Goal: Information Seeking & Learning: Learn about a topic

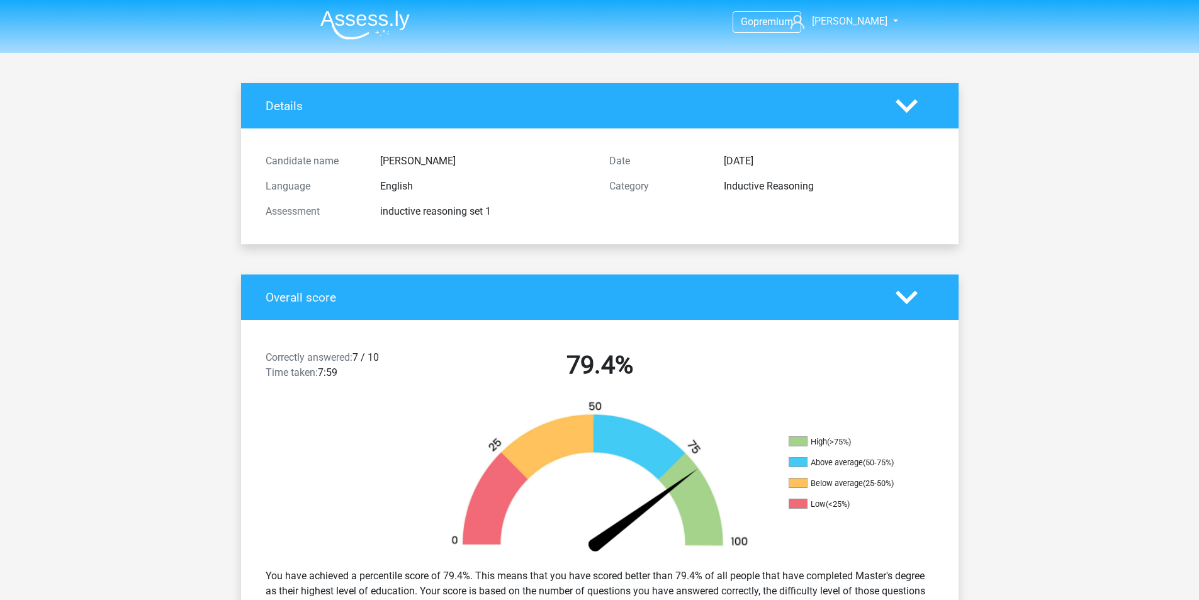
click at [376, 18] on img at bounding box center [364, 25] width 89 height 30
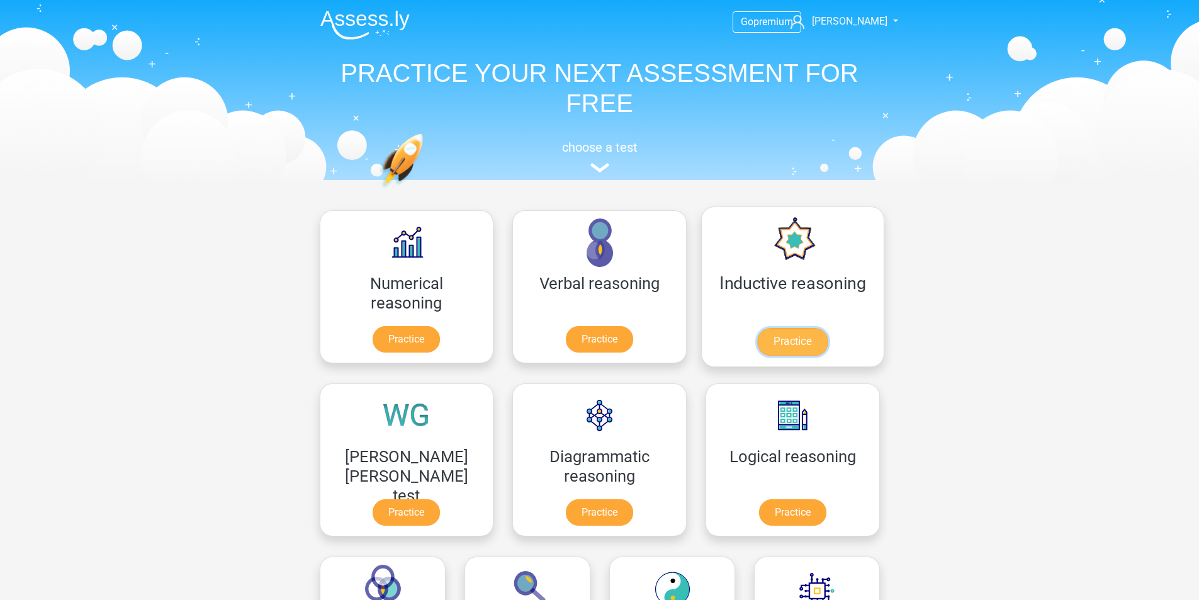
click at [757, 344] on link "Practice" at bounding box center [792, 342] width 71 height 28
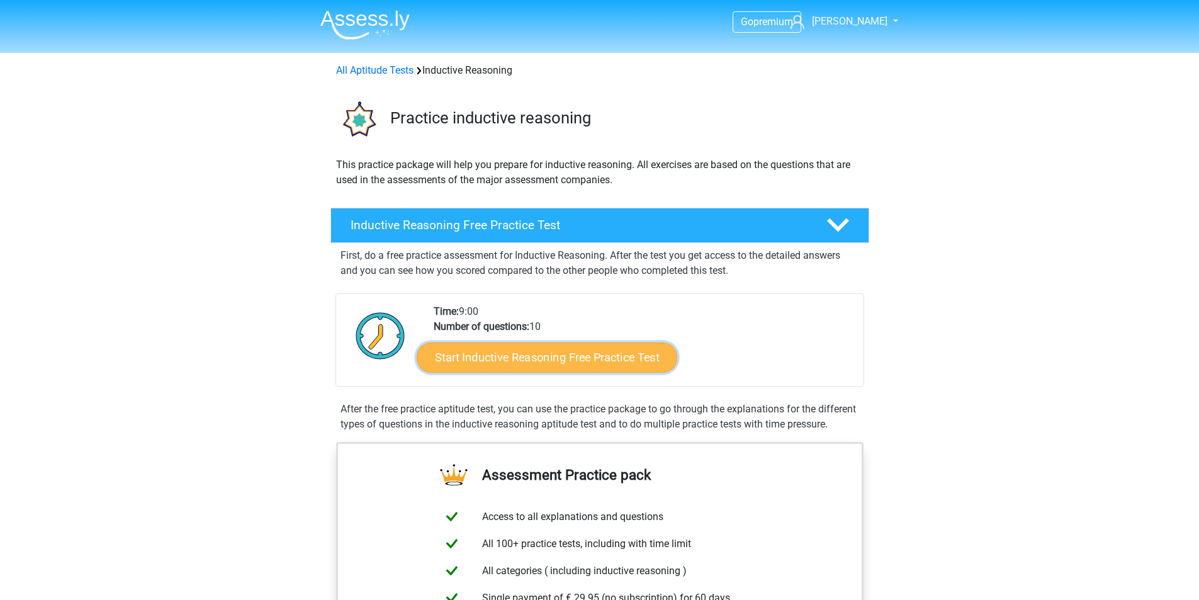
click at [615, 357] on link "Start Inductive Reasoning Free Practice Test" at bounding box center [547, 357] width 261 height 30
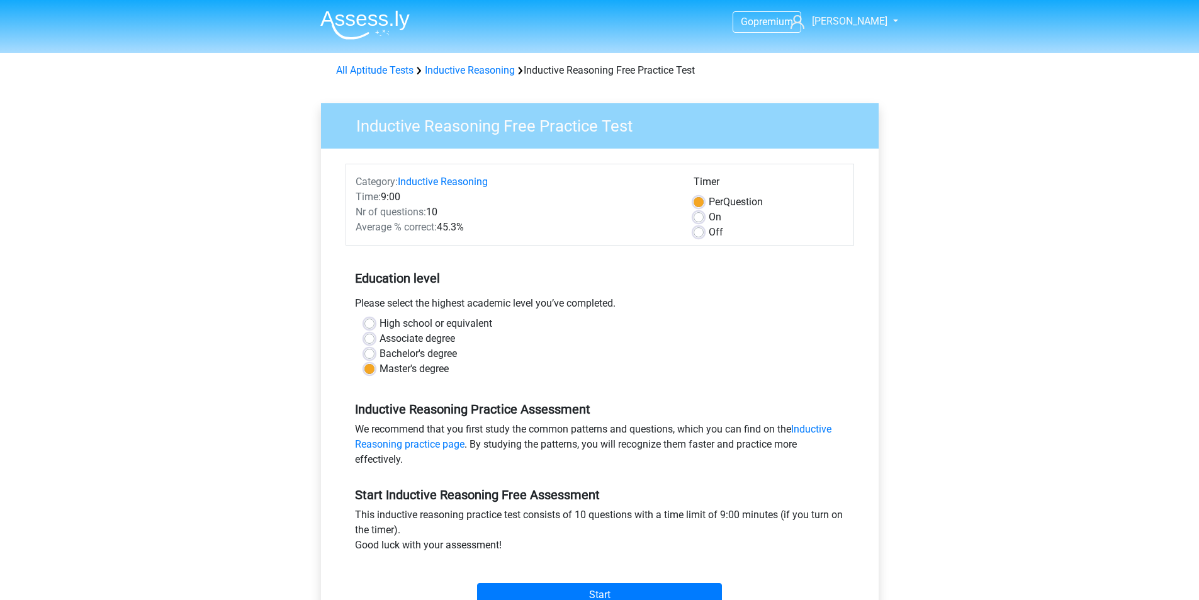
click at [709, 214] on label "On" at bounding box center [715, 217] width 13 height 15
click at [697, 214] on input "On" at bounding box center [699, 216] width 10 height 13
radio input "true"
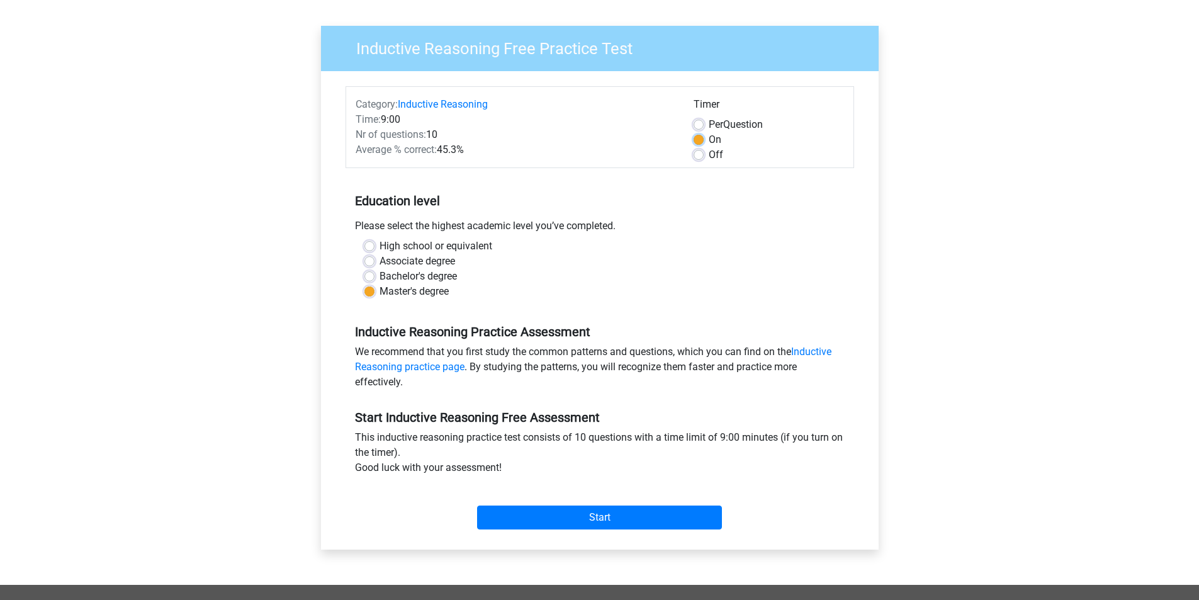
scroll to position [189, 0]
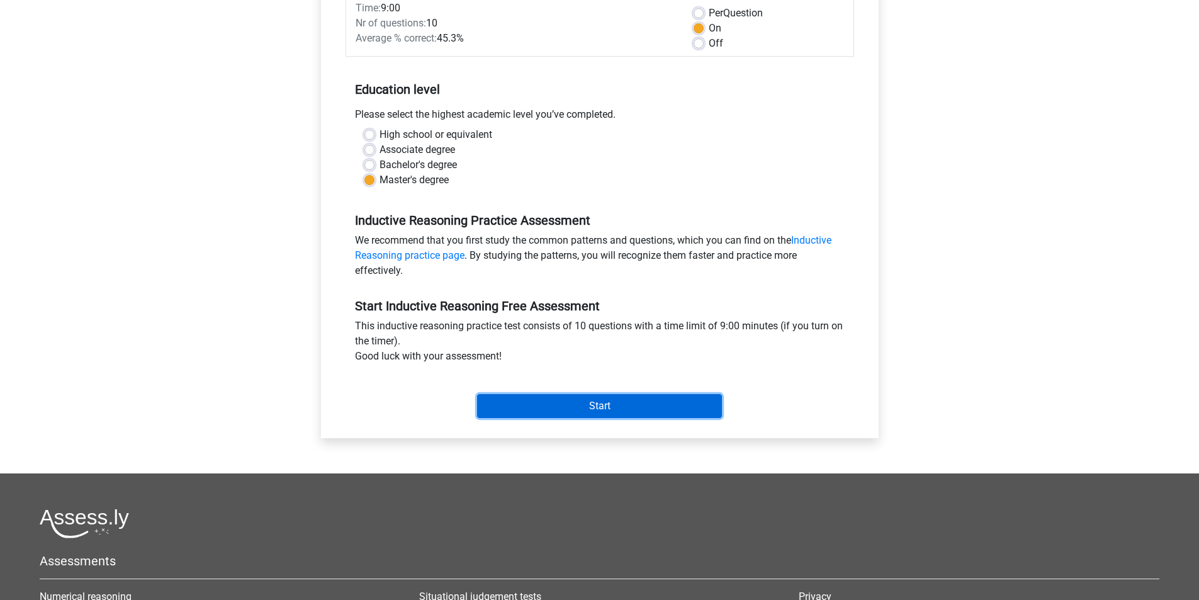
click at [589, 405] on input "Start" at bounding box center [599, 406] width 245 height 24
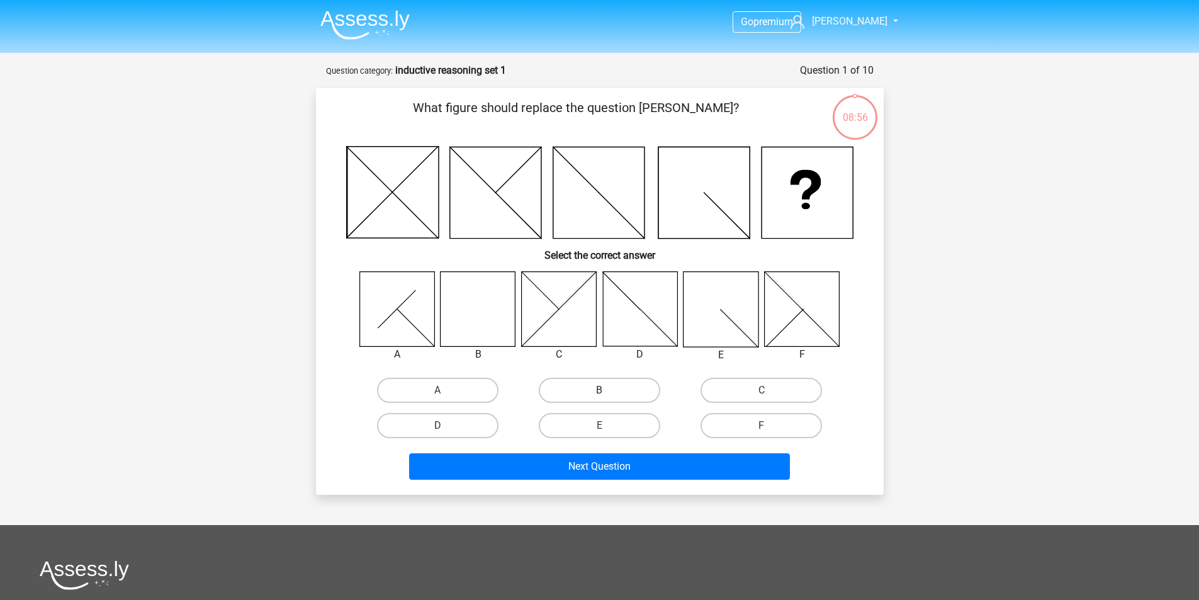
click at [579, 393] on label "B" at bounding box center [599, 390] width 121 height 25
click at [599, 393] on input "B" at bounding box center [603, 394] width 8 height 8
radio input "true"
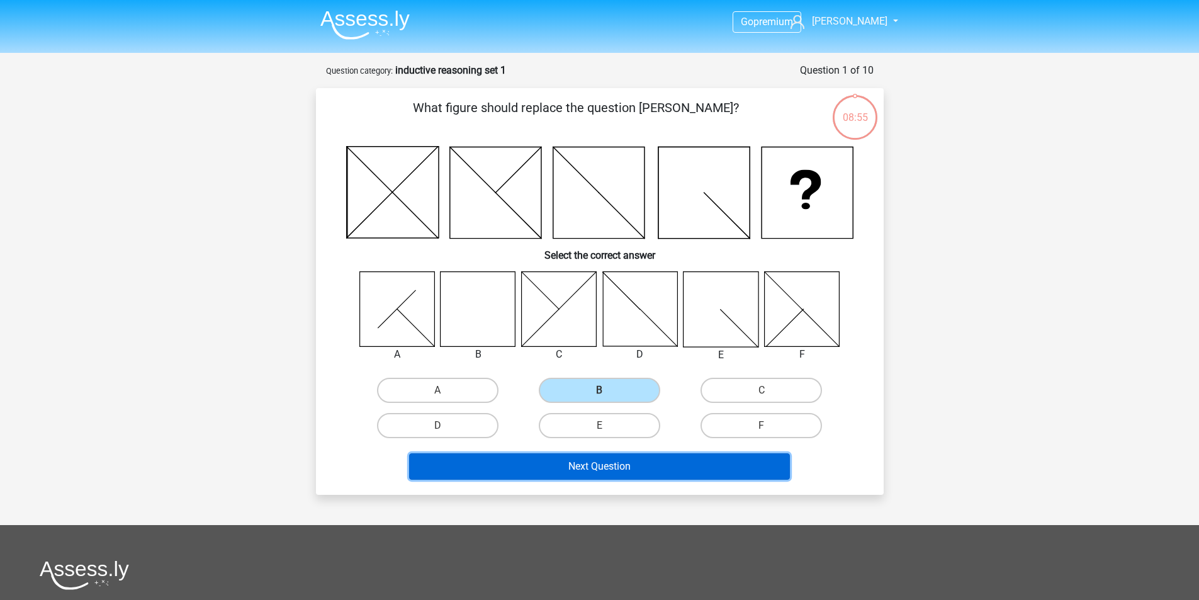
click at [587, 471] on button "Next Question" at bounding box center [599, 466] width 381 height 26
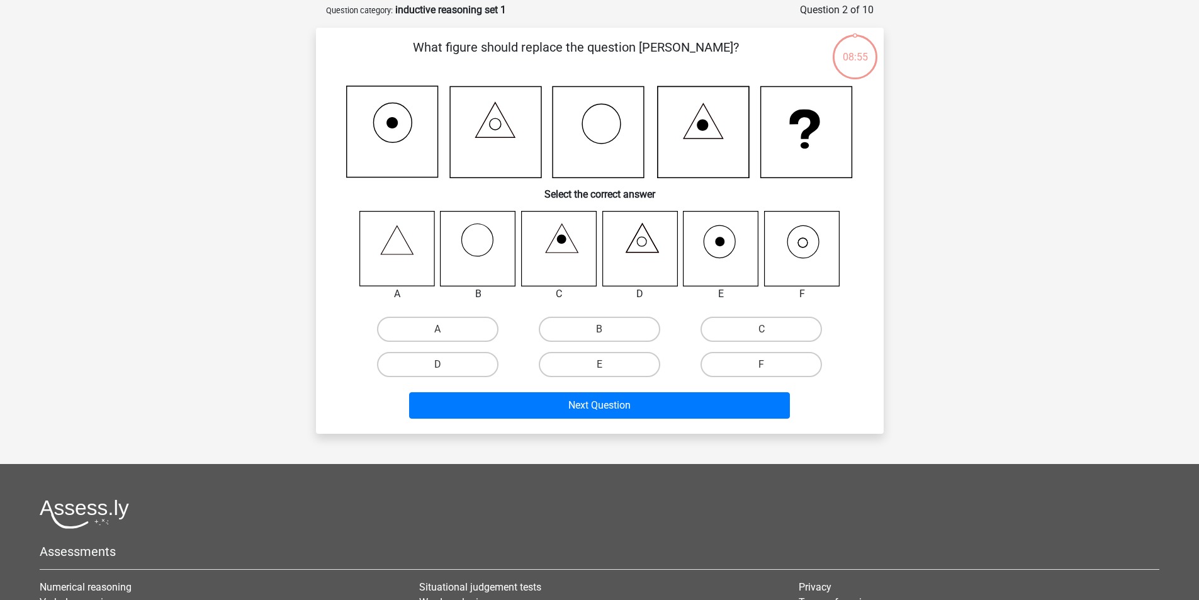
scroll to position [63, 0]
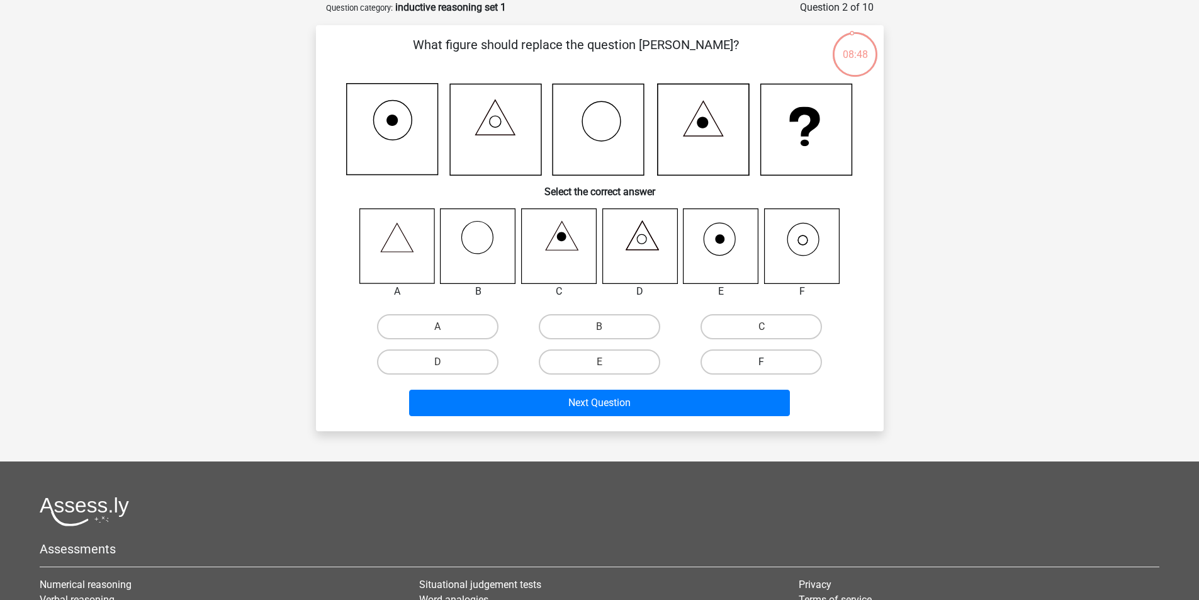
click at [735, 361] on label "F" at bounding box center [761, 361] width 121 height 25
click at [762, 362] on input "F" at bounding box center [766, 366] width 8 height 8
radio input "true"
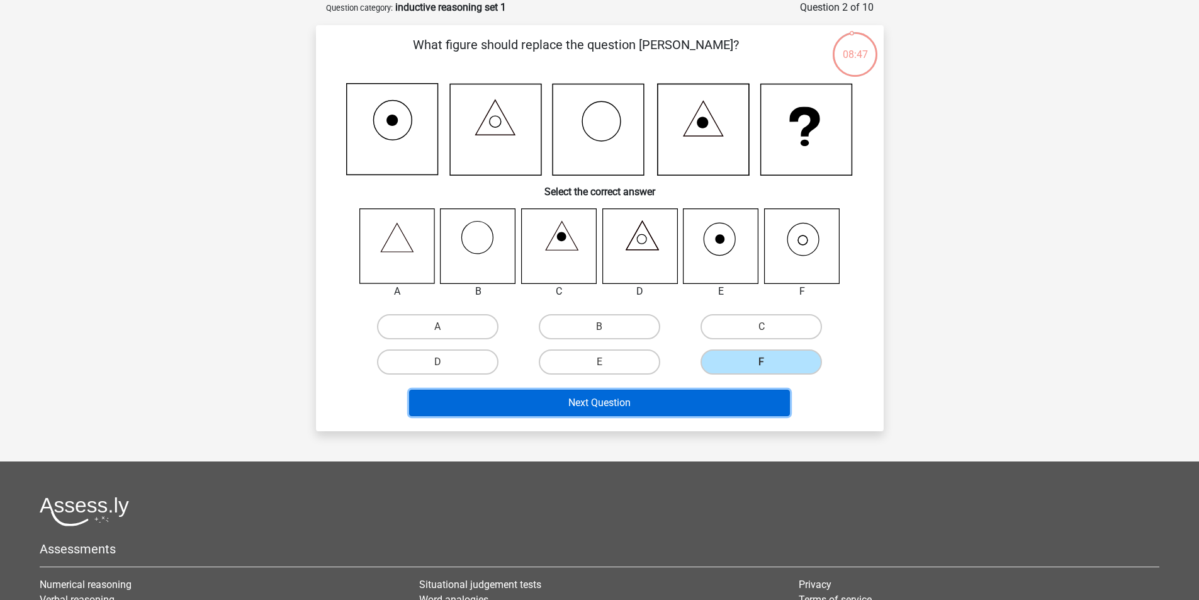
click at [728, 402] on button "Next Question" at bounding box center [599, 403] width 381 height 26
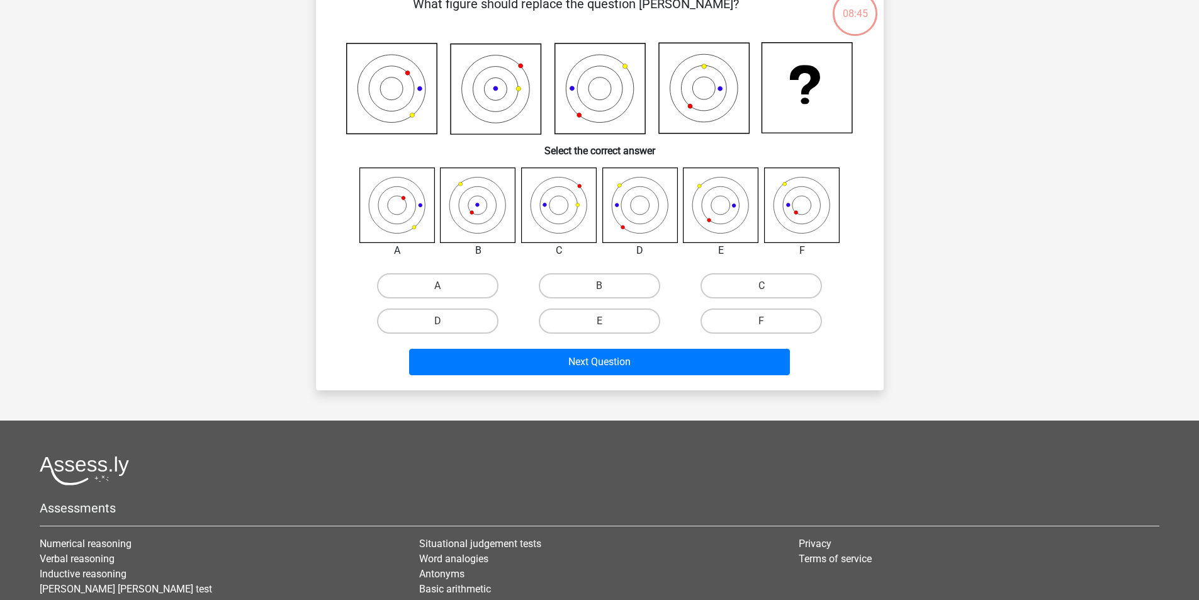
scroll to position [126, 0]
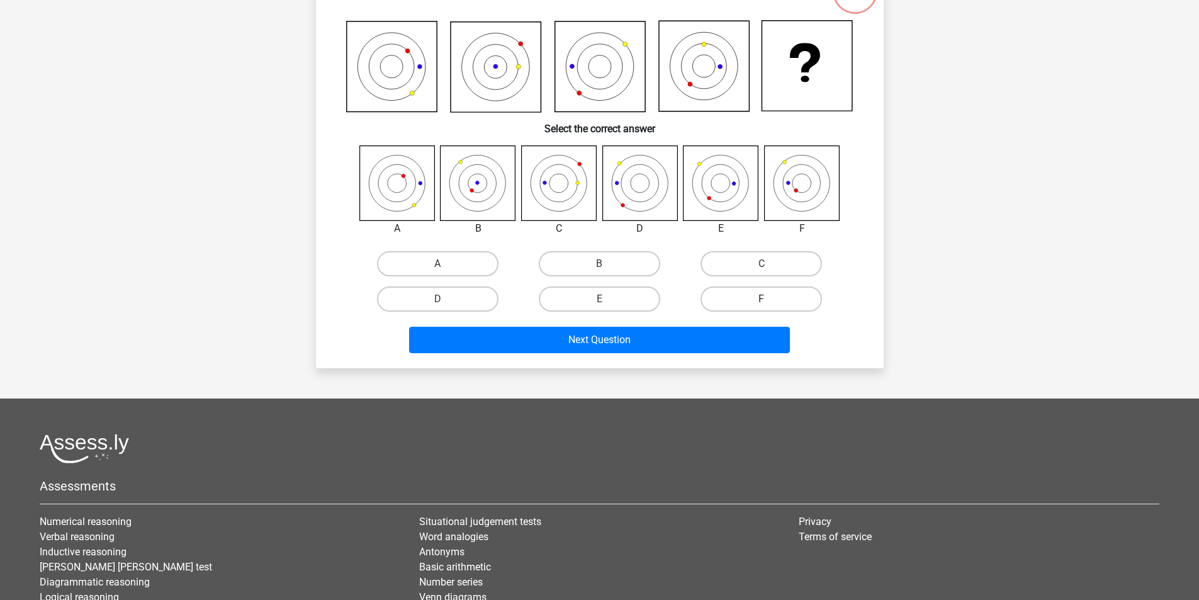
click at [778, 297] on label "F" at bounding box center [761, 298] width 121 height 25
click at [770, 299] on input "F" at bounding box center [766, 303] width 8 height 8
radio input "true"
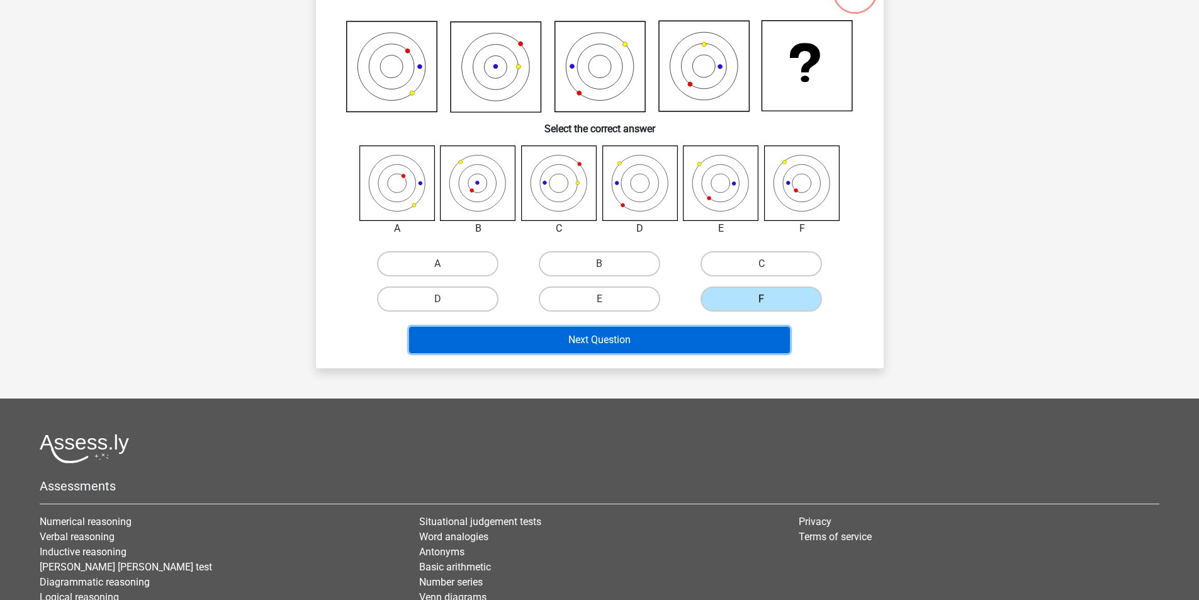
click at [652, 341] on button "Next Question" at bounding box center [599, 340] width 381 height 26
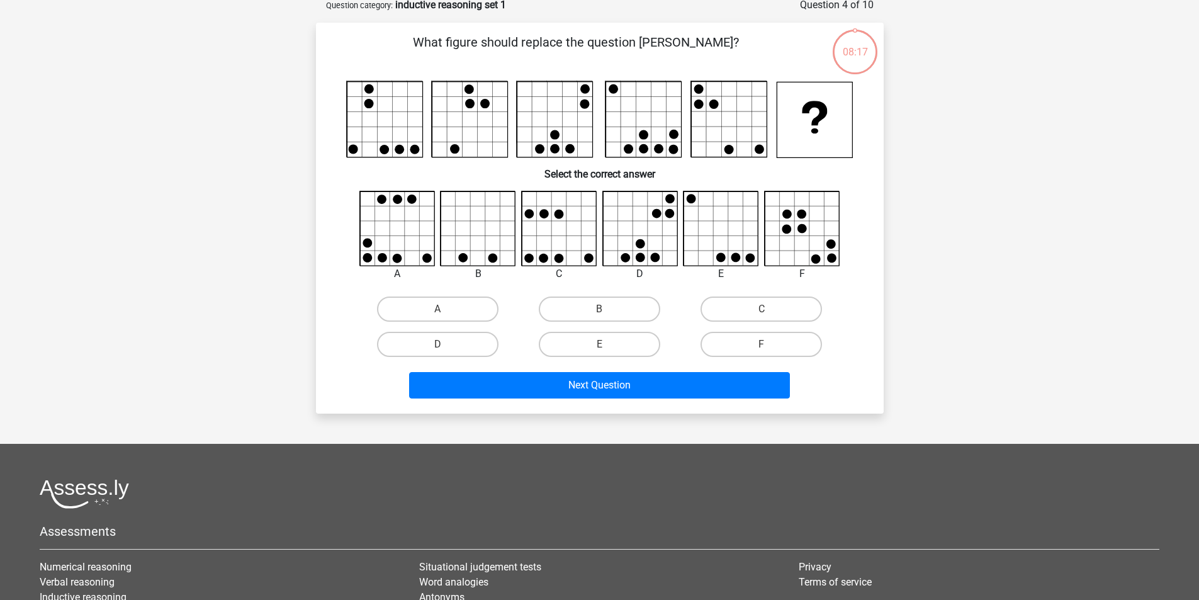
scroll to position [63, 0]
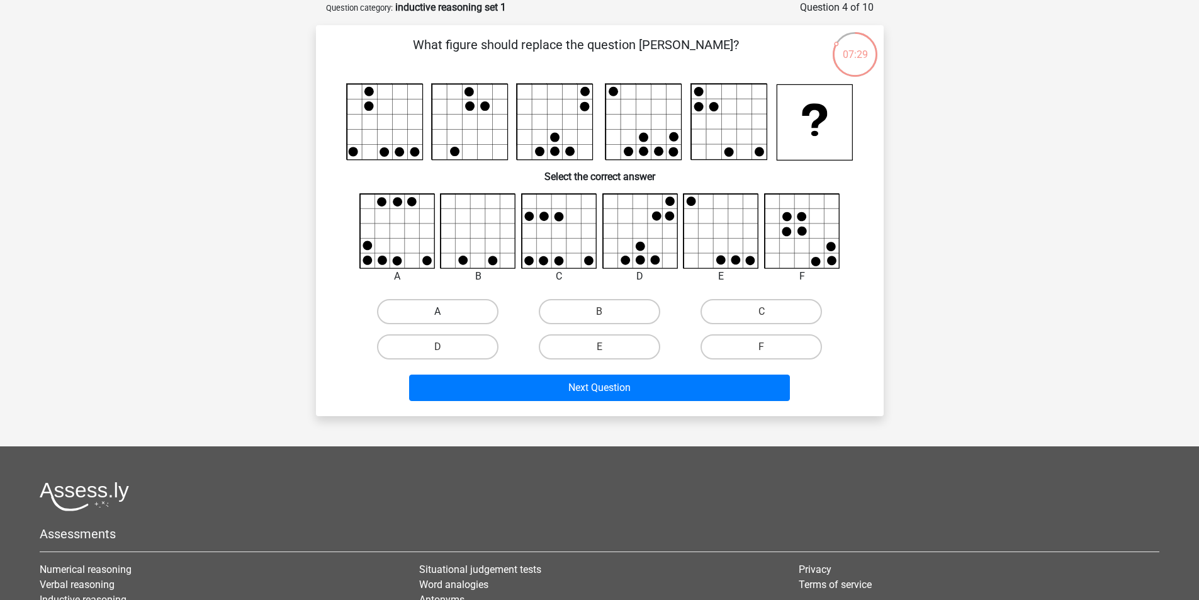
click at [440, 310] on label "A" at bounding box center [437, 311] width 121 height 25
click at [440, 312] on input "A" at bounding box center [441, 316] width 8 height 8
radio input "true"
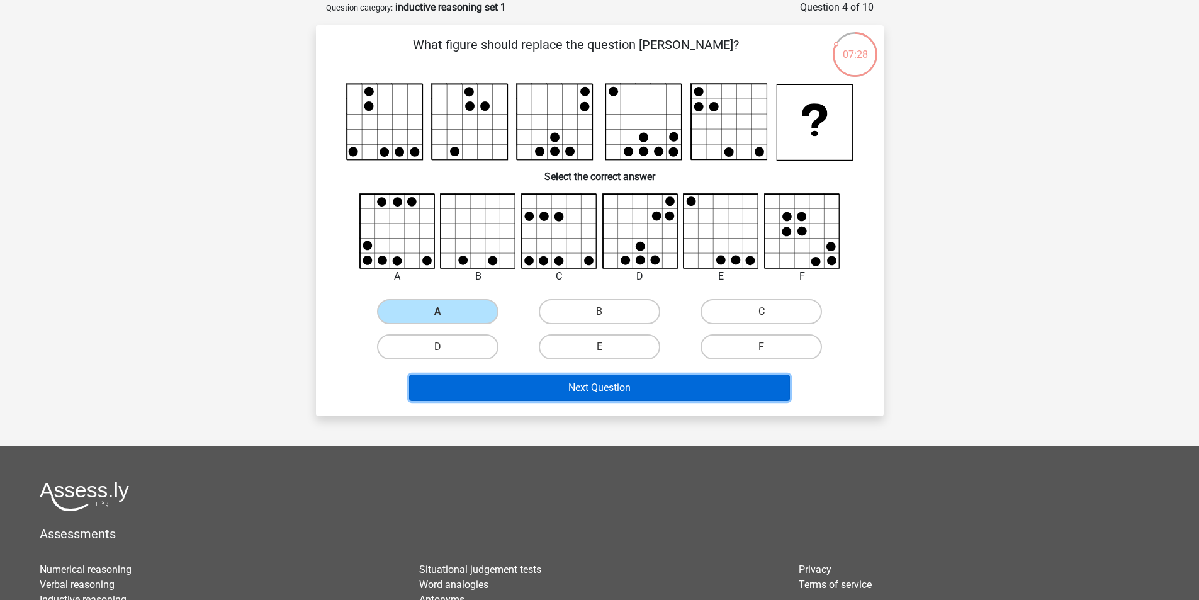
click at [592, 376] on button "Next Question" at bounding box center [599, 388] width 381 height 26
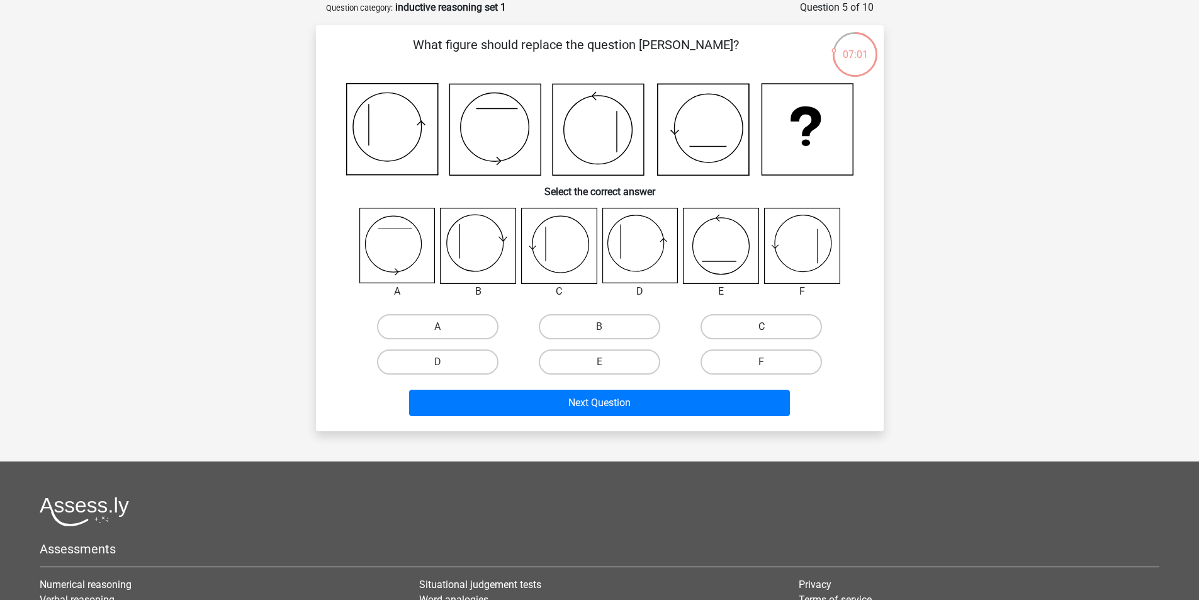
click at [747, 321] on label "C" at bounding box center [761, 326] width 121 height 25
click at [762, 327] on input "C" at bounding box center [766, 331] width 8 height 8
radio input "true"
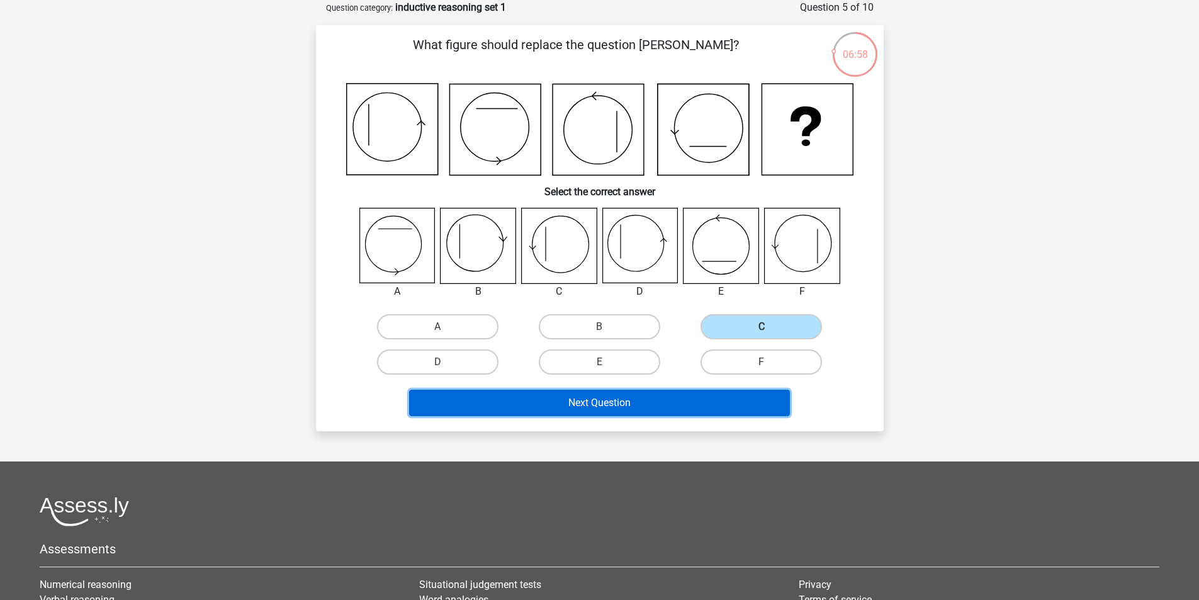
click at [678, 398] on button "Next Question" at bounding box center [599, 403] width 381 height 26
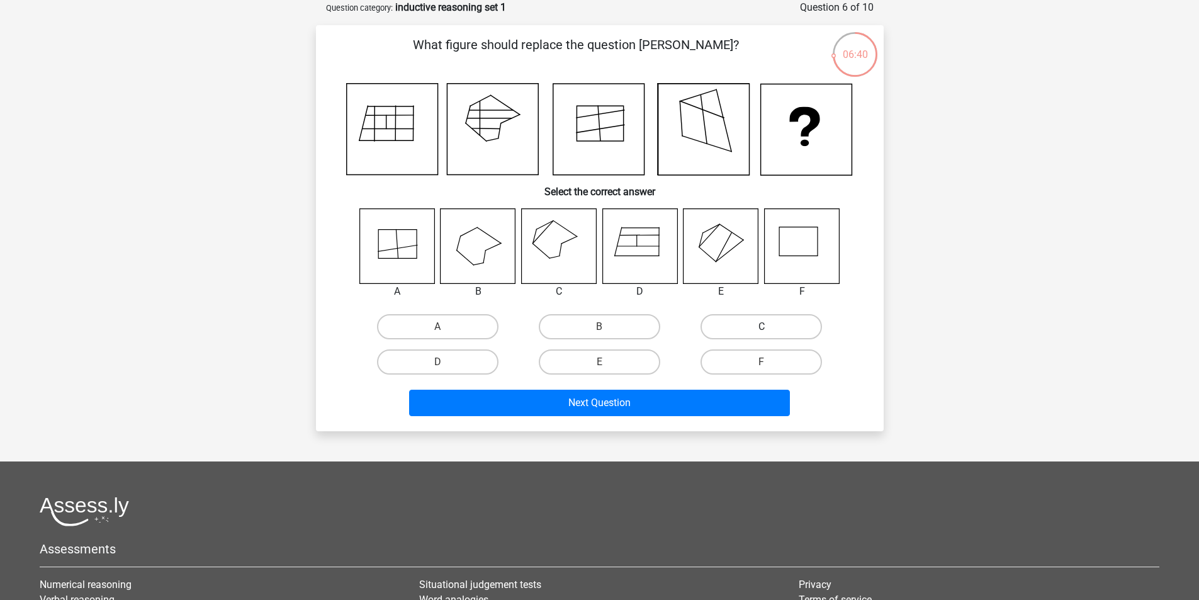
click at [728, 327] on label "C" at bounding box center [761, 326] width 121 height 25
click at [762, 327] on input "C" at bounding box center [766, 331] width 8 height 8
radio input "true"
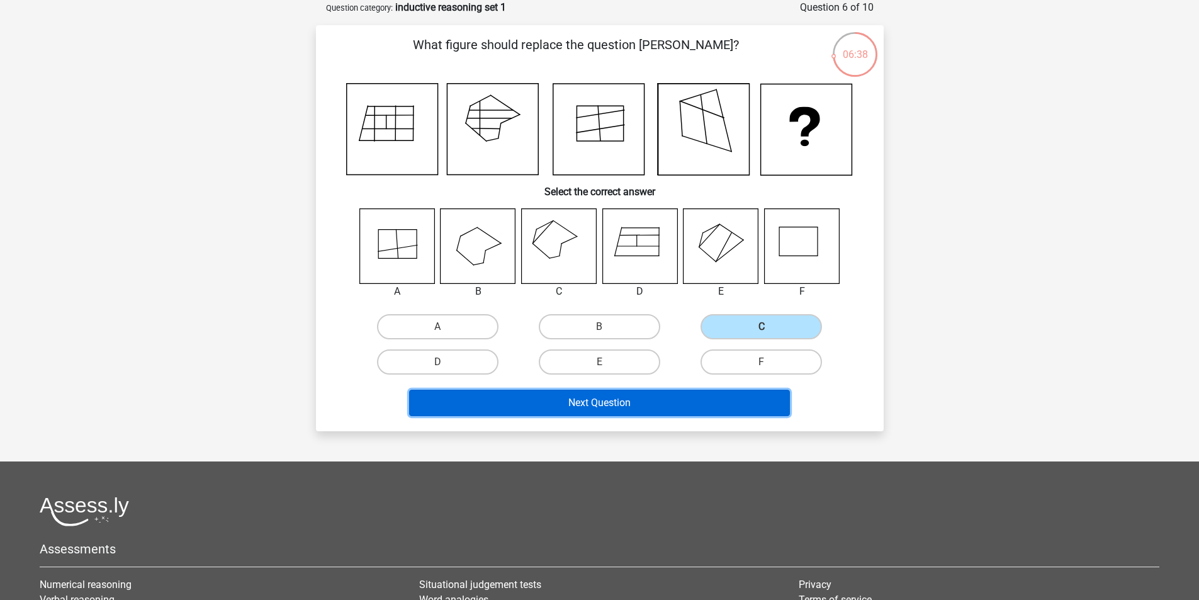
click at [644, 400] on button "Next Question" at bounding box center [599, 403] width 381 height 26
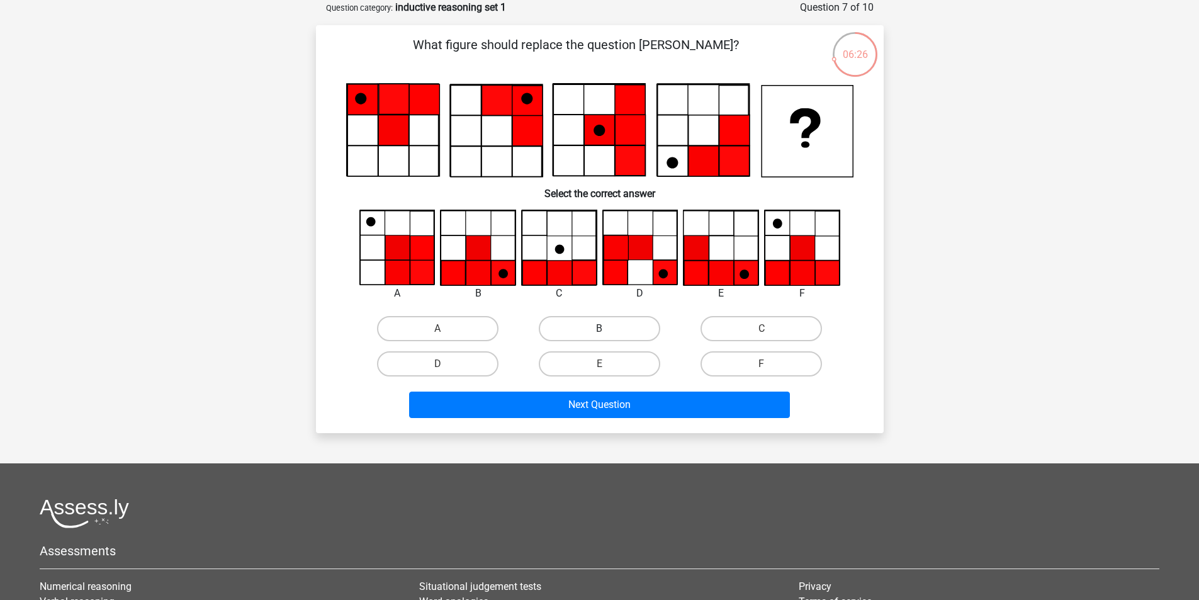
click at [582, 334] on label "B" at bounding box center [599, 328] width 121 height 25
click at [599, 334] on input "B" at bounding box center [603, 333] width 8 height 8
radio input "true"
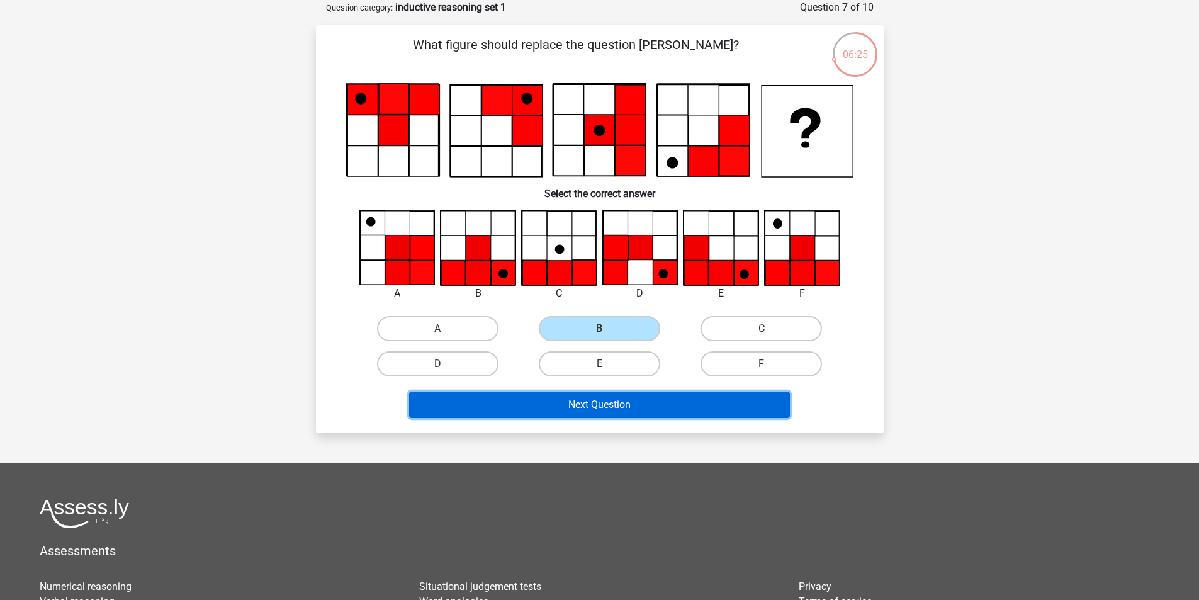
click at [608, 406] on button "Next Question" at bounding box center [599, 405] width 381 height 26
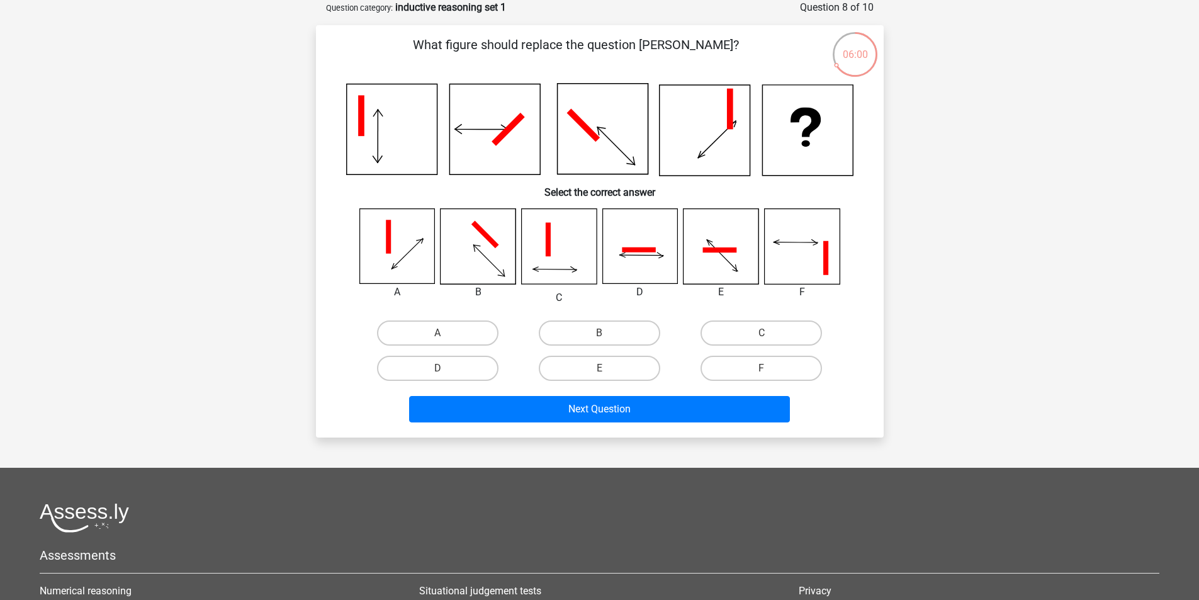
click at [456, 354] on div "D" at bounding box center [438, 368] width 162 height 35
click at [477, 372] on label "D" at bounding box center [437, 368] width 121 height 25
click at [446, 372] on input "D" at bounding box center [441, 372] width 8 height 8
radio input "true"
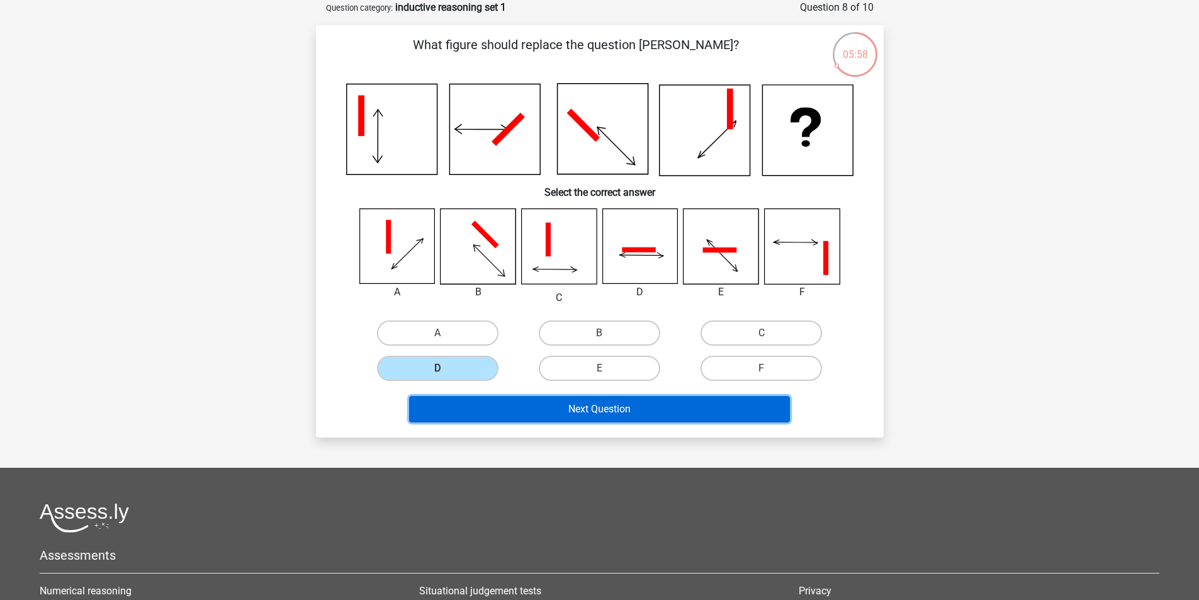
click at [551, 417] on button "Next Question" at bounding box center [599, 409] width 381 height 26
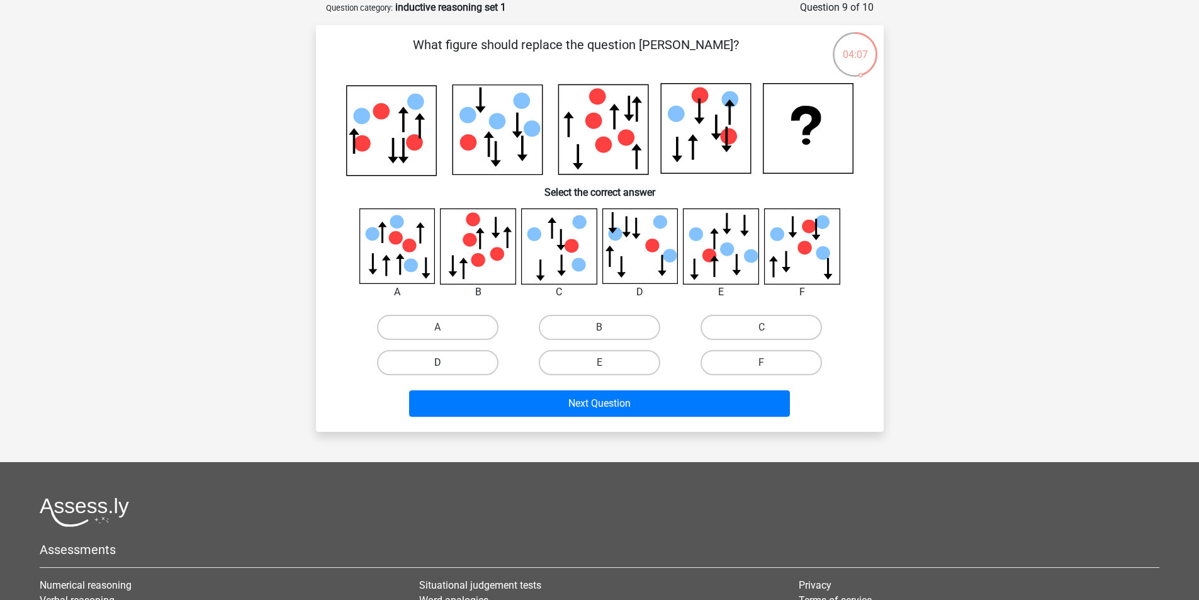
click at [480, 363] on label "D" at bounding box center [437, 362] width 121 height 25
click at [446, 363] on input "D" at bounding box center [441, 367] width 8 height 8
radio input "true"
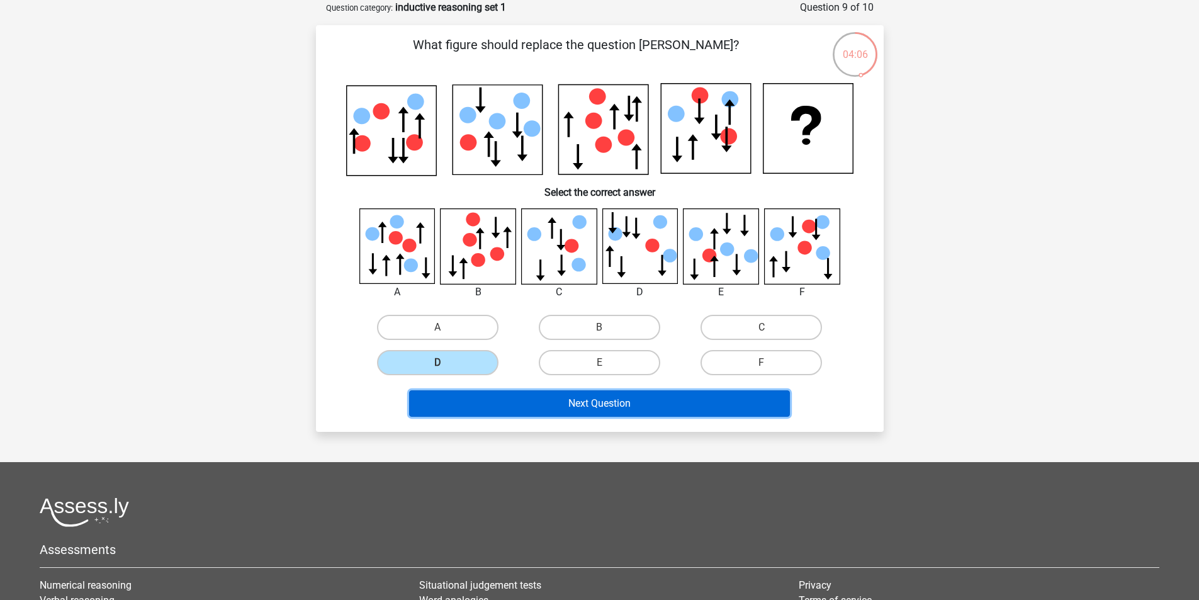
click at [538, 400] on button "Next Question" at bounding box center [599, 403] width 381 height 26
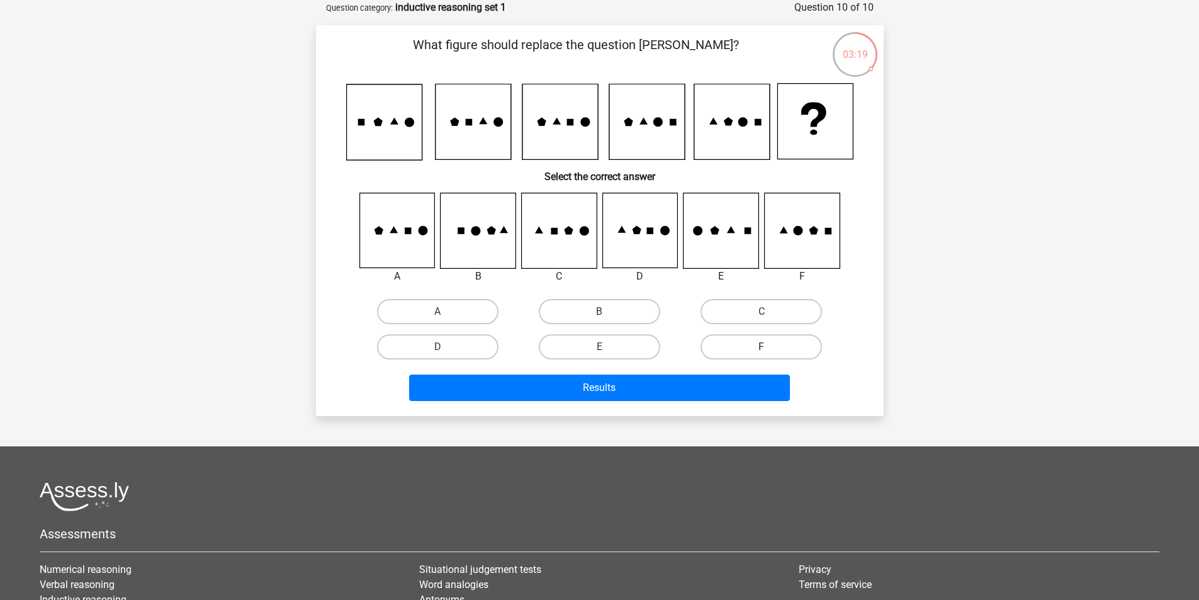
click at [772, 336] on label "F" at bounding box center [761, 346] width 121 height 25
click at [770, 347] on input "F" at bounding box center [766, 351] width 8 height 8
radio input "true"
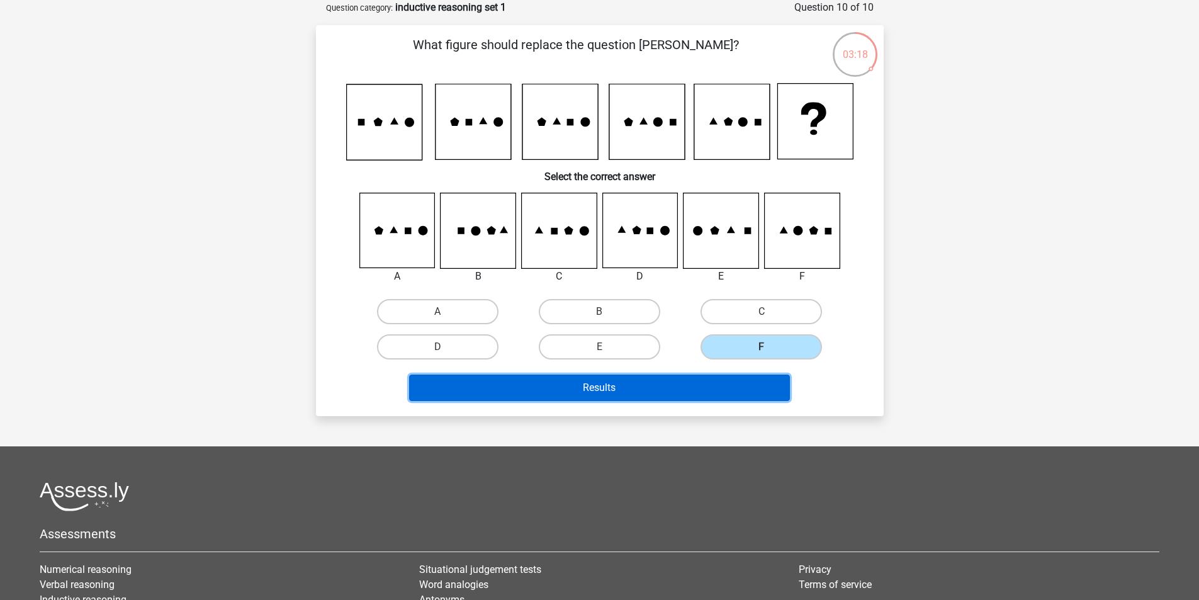
click at [767, 380] on button "Results" at bounding box center [599, 388] width 381 height 26
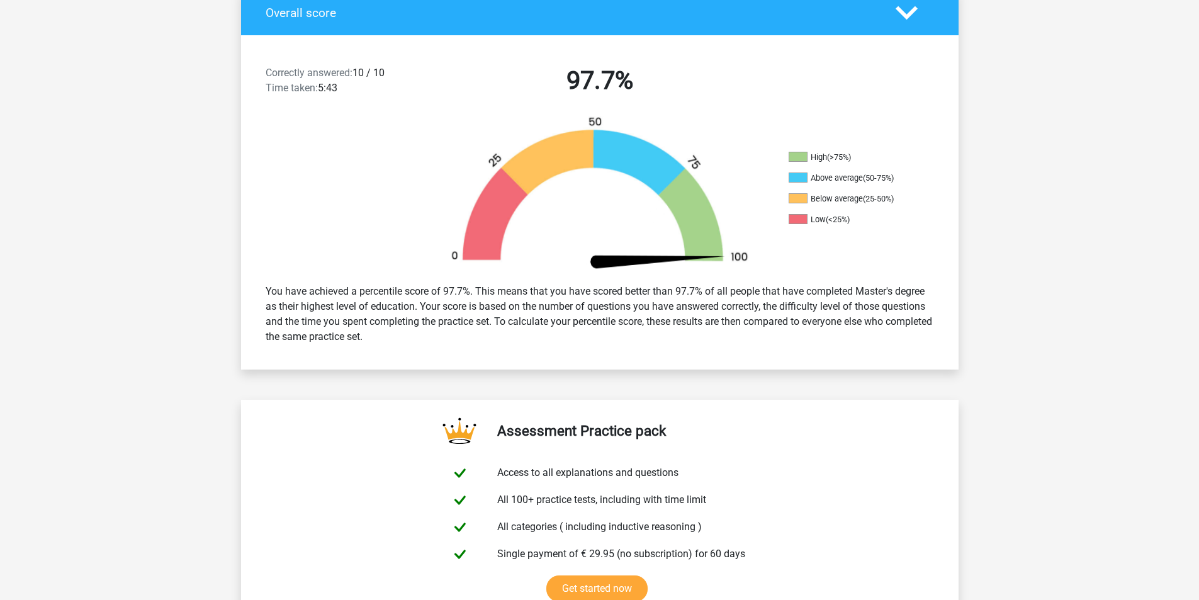
scroll to position [441, 0]
